Goal: Check status: Check status

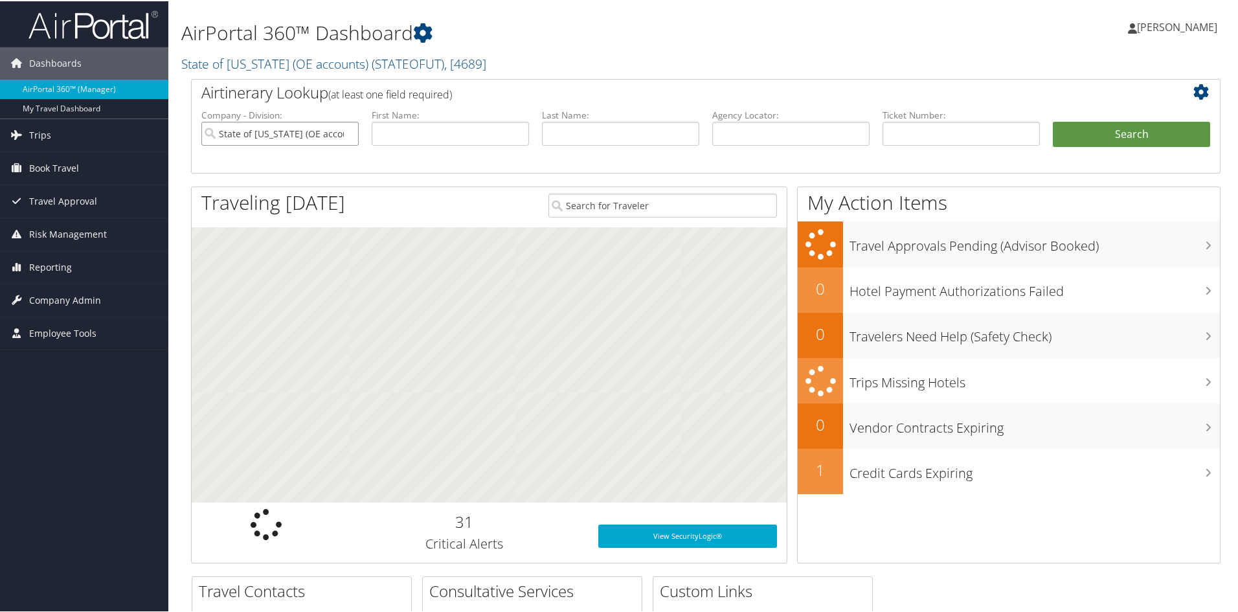
click at [337, 134] on input "State of Utah (OE accounts)" at bounding box center [279, 132] width 157 height 24
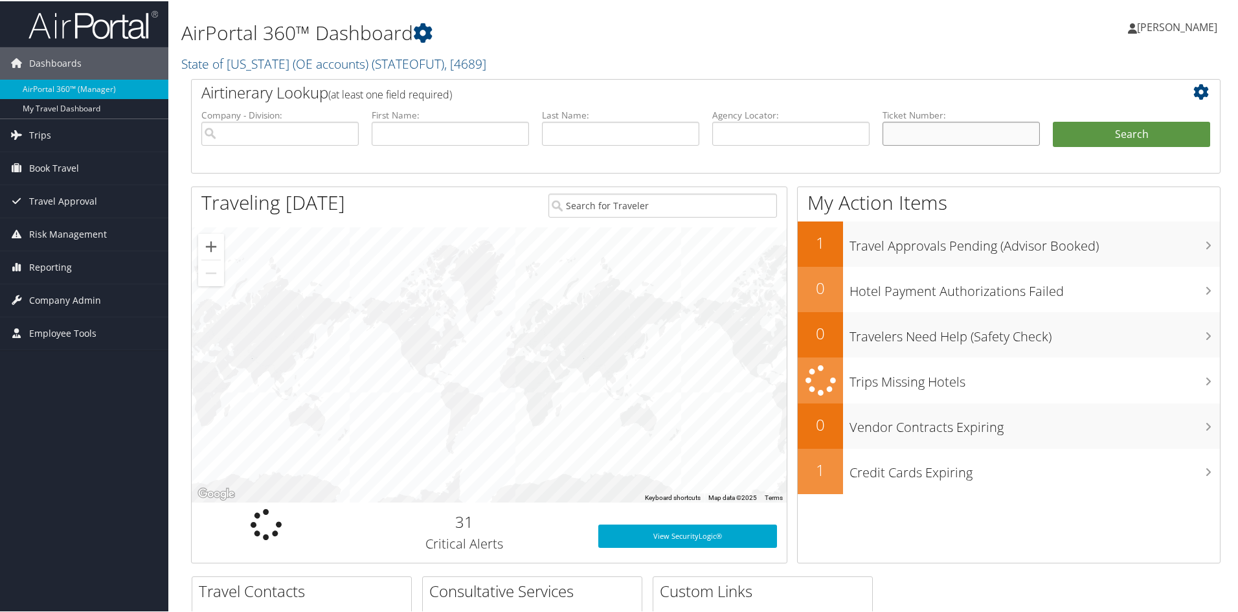
click at [921, 134] on input "text" at bounding box center [960, 132] width 157 height 24
paste input "8900897376786"
type input "8900897376786"
click at [1053, 120] on button "Search" at bounding box center [1131, 133] width 157 height 26
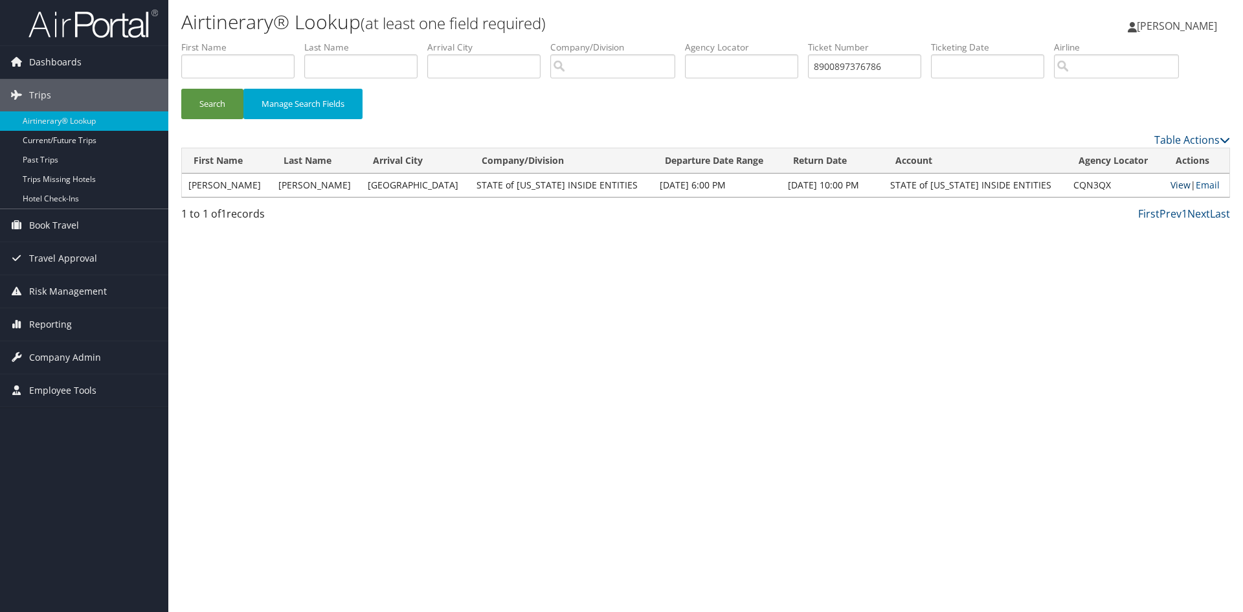
click at [1171, 185] on link "View" at bounding box center [1180, 185] width 20 height 12
click at [880, 66] on input "8900897376786" at bounding box center [864, 66] width 113 height 24
paste input "9610"
type input "8900897379610"
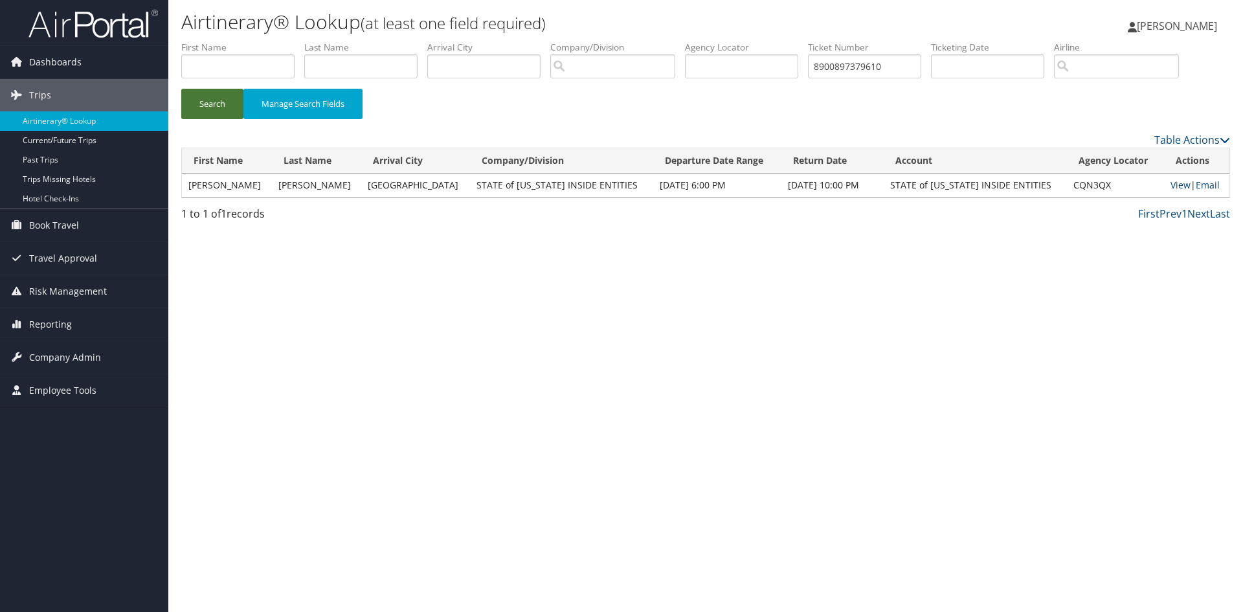
click at [212, 106] on button "Search" at bounding box center [212, 104] width 62 height 30
click at [1175, 185] on link "View" at bounding box center [1180, 185] width 20 height 12
